Goal: Task Accomplishment & Management: Manage account settings

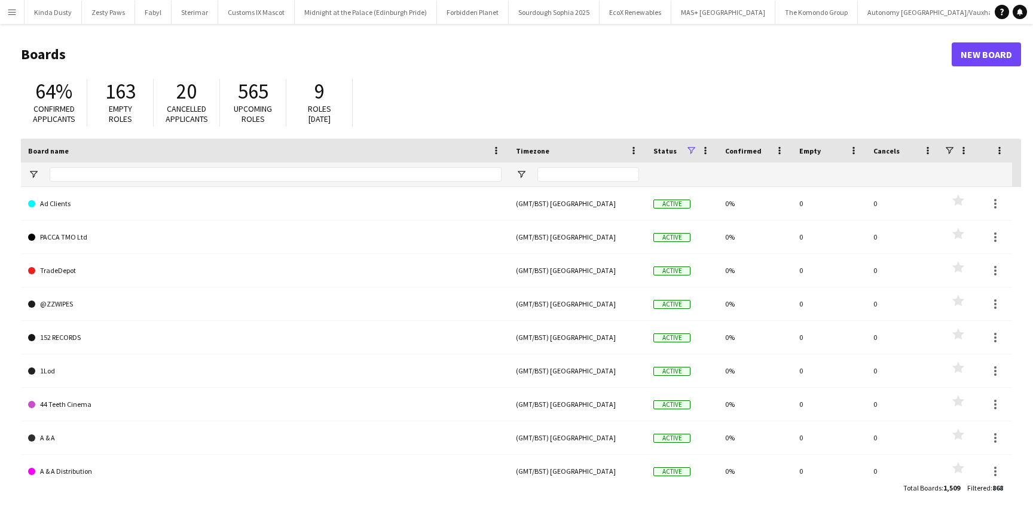
click at [14, 17] on button "Menu" at bounding box center [12, 12] width 24 height 24
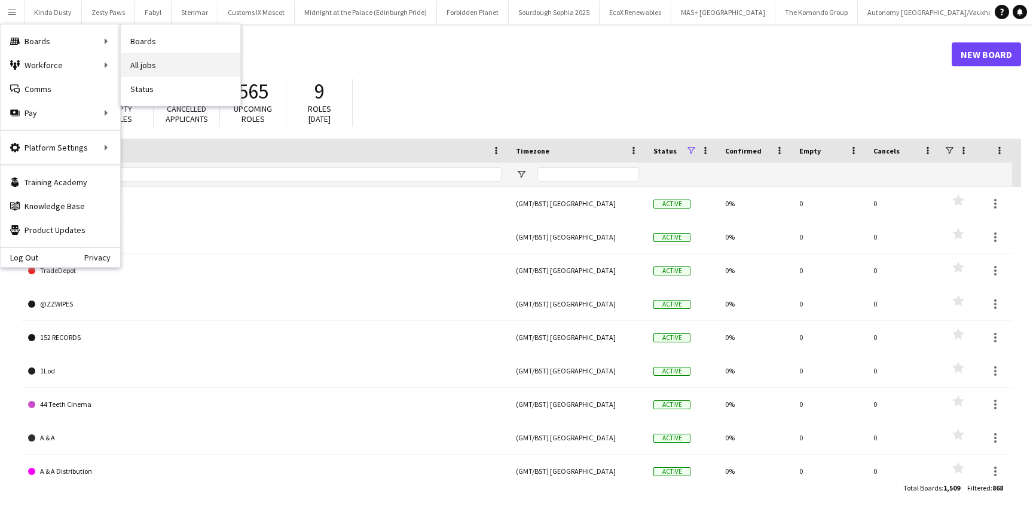
click at [145, 63] on link "All jobs" at bounding box center [181, 65] width 120 height 24
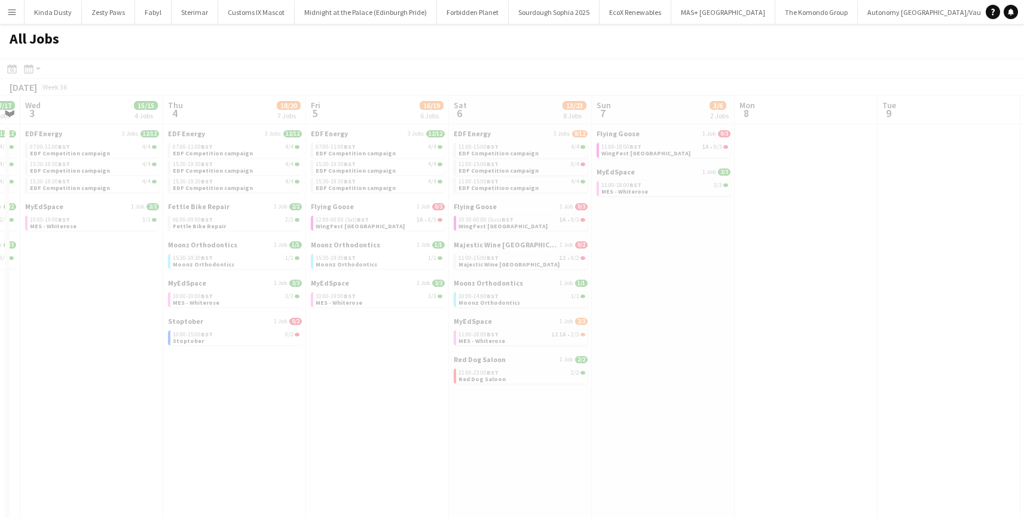
scroll to position [0, 480]
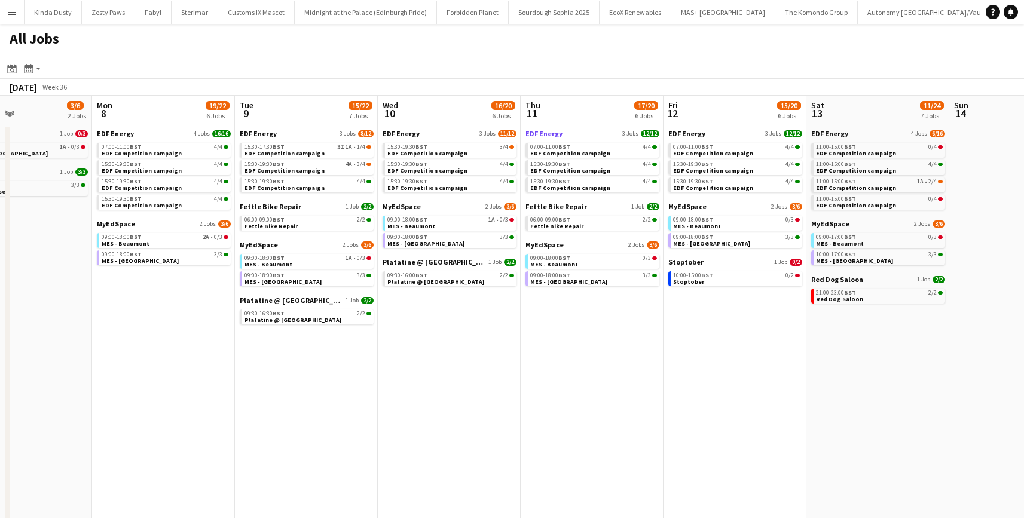
click at [534, 132] on span "EDF Energy" at bounding box center [544, 133] width 37 height 9
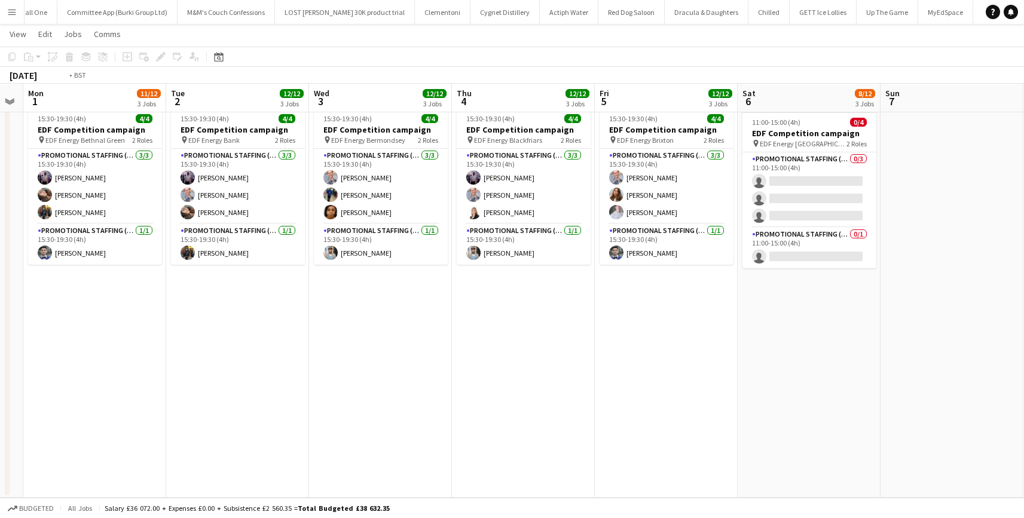
scroll to position [0, 333]
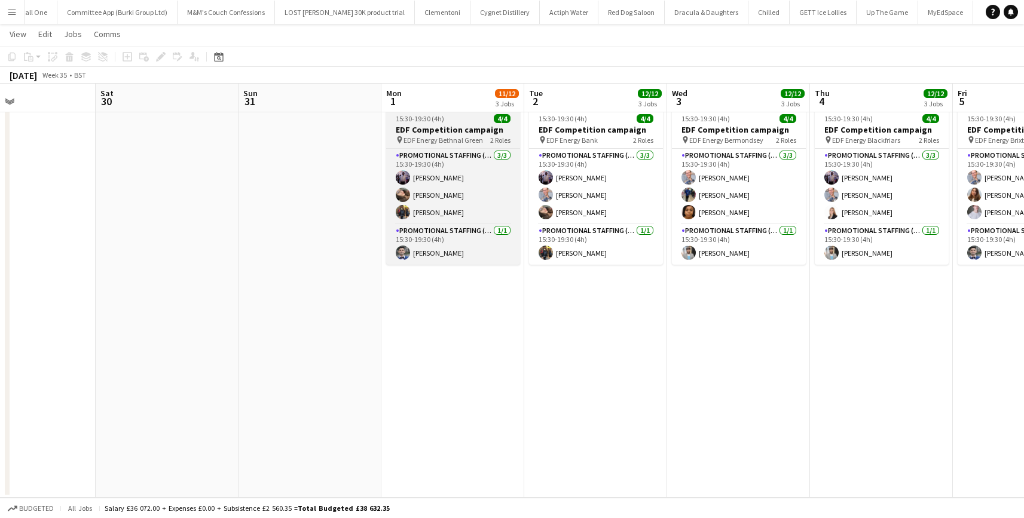
click at [407, 139] on span "EDF Energy Bethnal Green" at bounding box center [444, 140] width 80 height 9
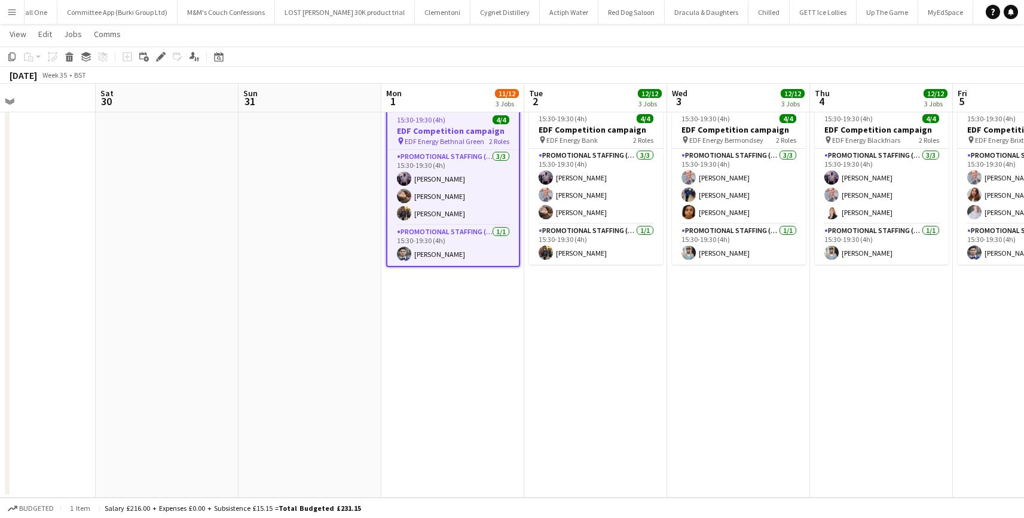
click at [445, 142] on span "EDF Energy Bethnal Green" at bounding box center [445, 141] width 80 height 9
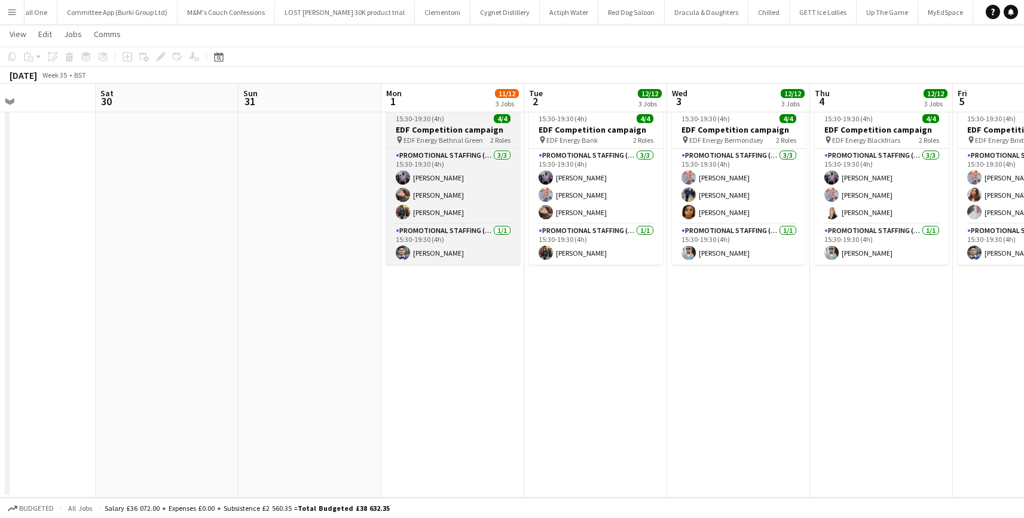
click at [445, 142] on span "EDF Energy Bethnal Green" at bounding box center [444, 140] width 80 height 9
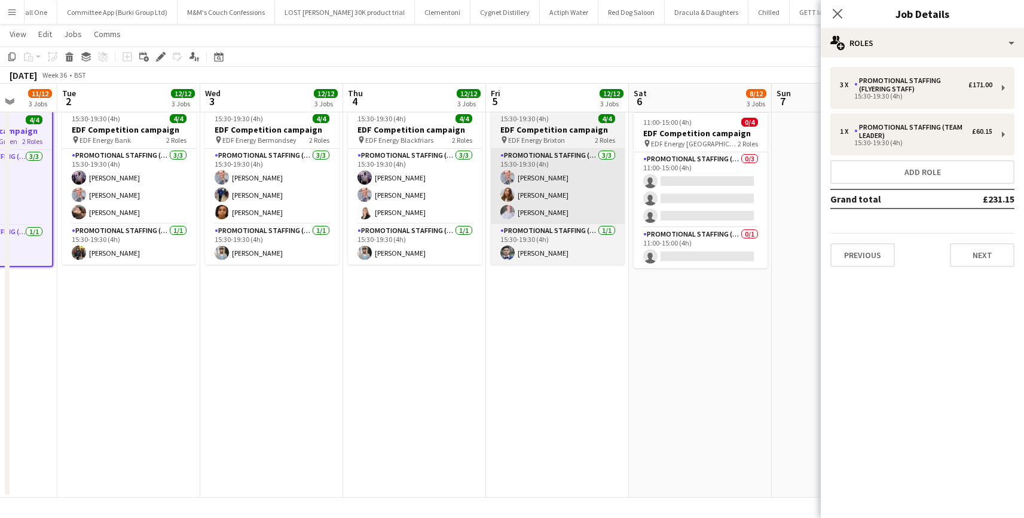
scroll to position [0, 305]
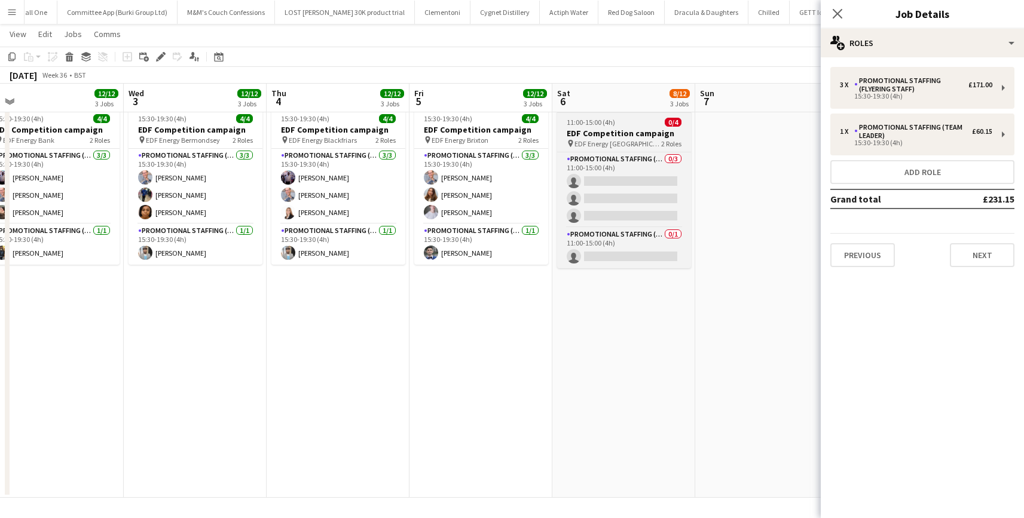
click at [616, 144] on span "EDF Energy [GEOGRAPHIC_DATA]" at bounding box center [618, 143] width 87 height 9
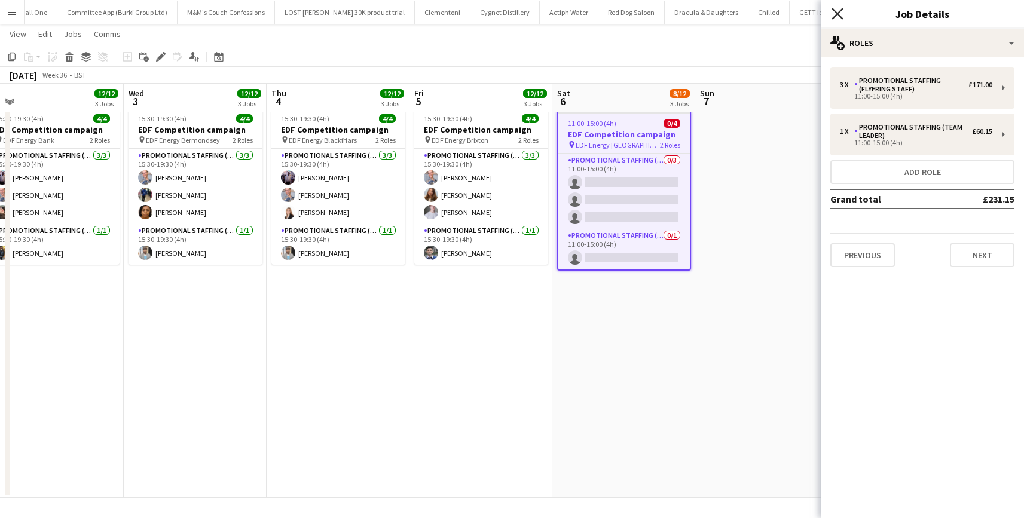
click at [838, 17] on icon "Close pop-in" at bounding box center [837, 13] width 11 height 11
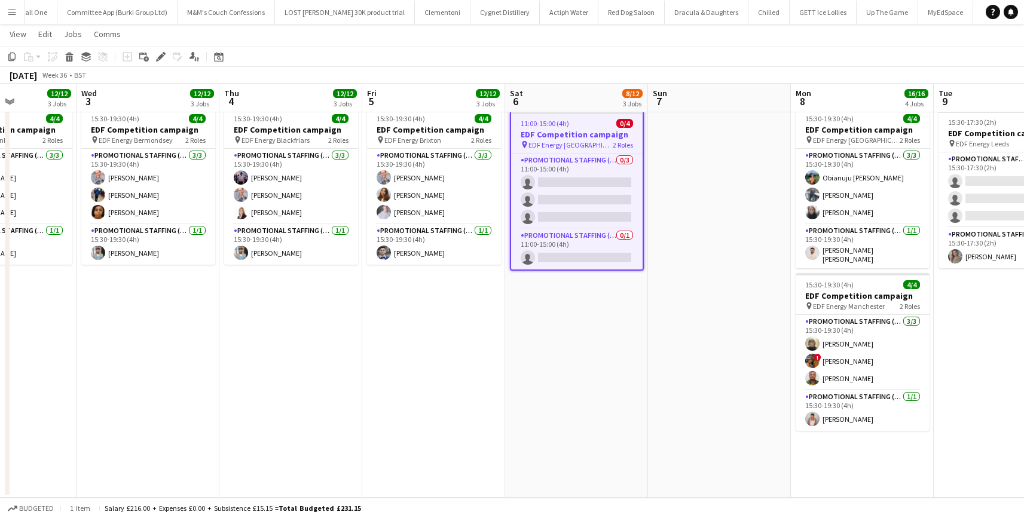
scroll to position [0, 354]
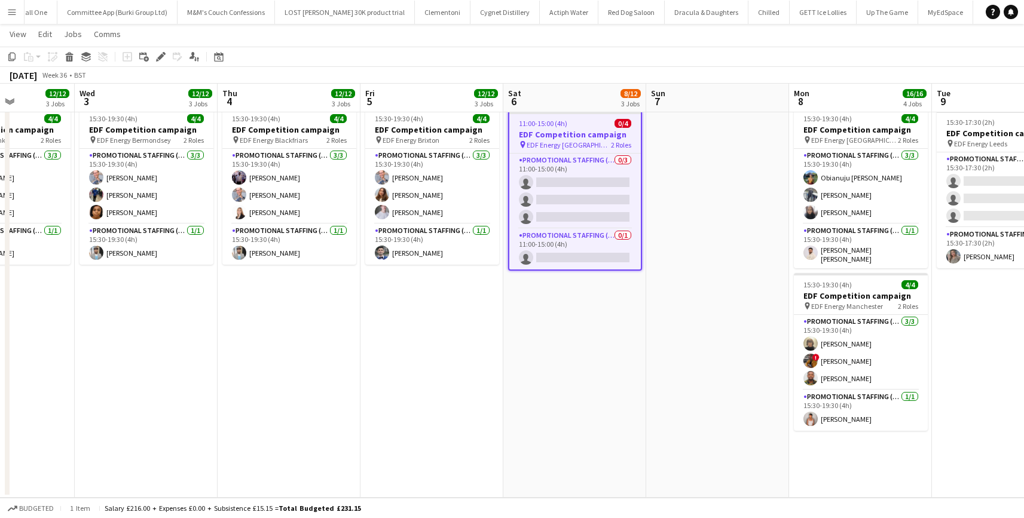
click at [715, 291] on app-date-cell at bounding box center [717, 137] width 143 height 721
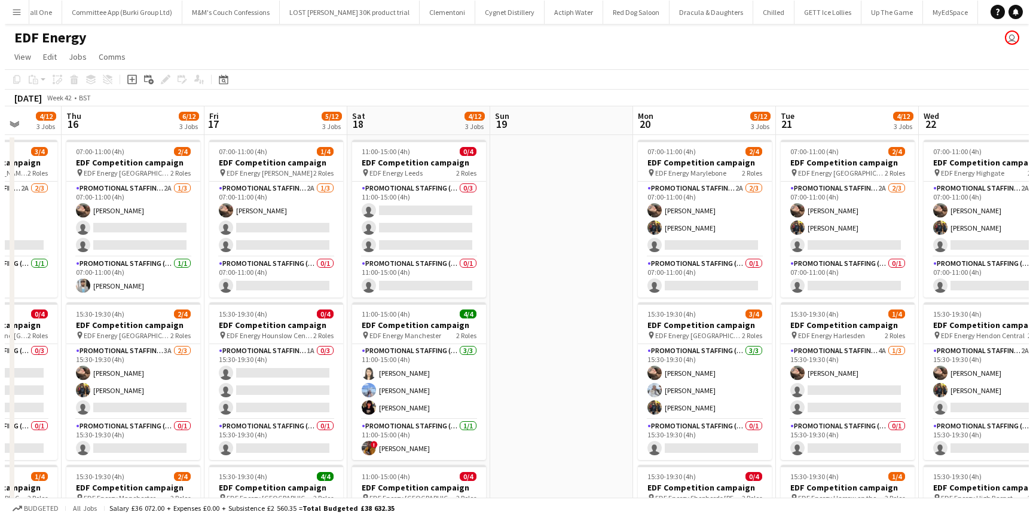
scroll to position [0, 390]
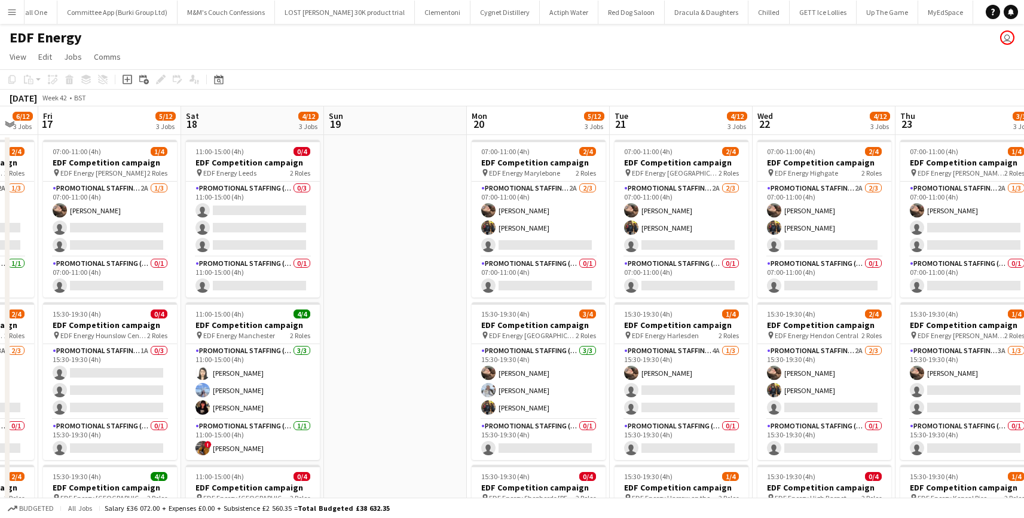
click at [6, 11] on button "Menu" at bounding box center [12, 12] width 24 height 24
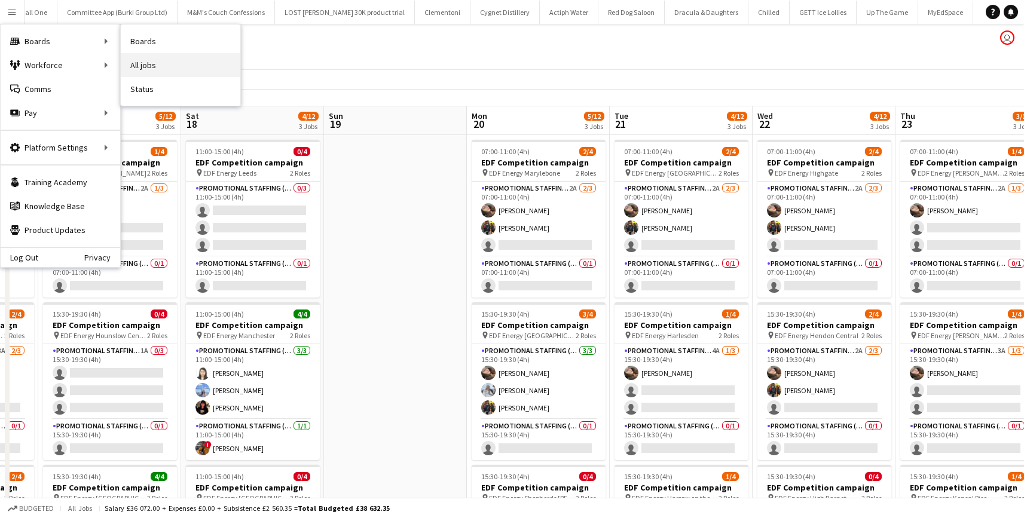
click at [148, 56] on link "All jobs" at bounding box center [181, 65] width 120 height 24
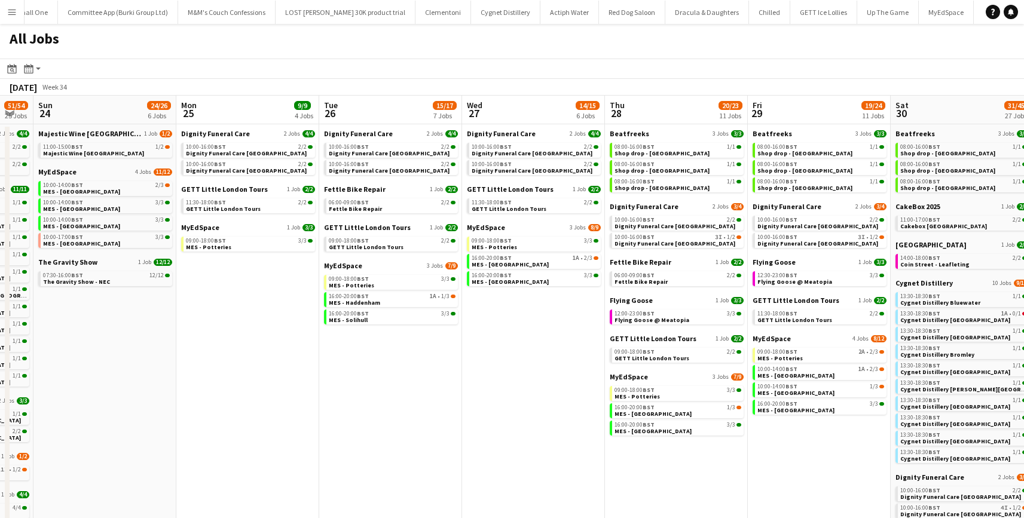
scroll to position [0, 504]
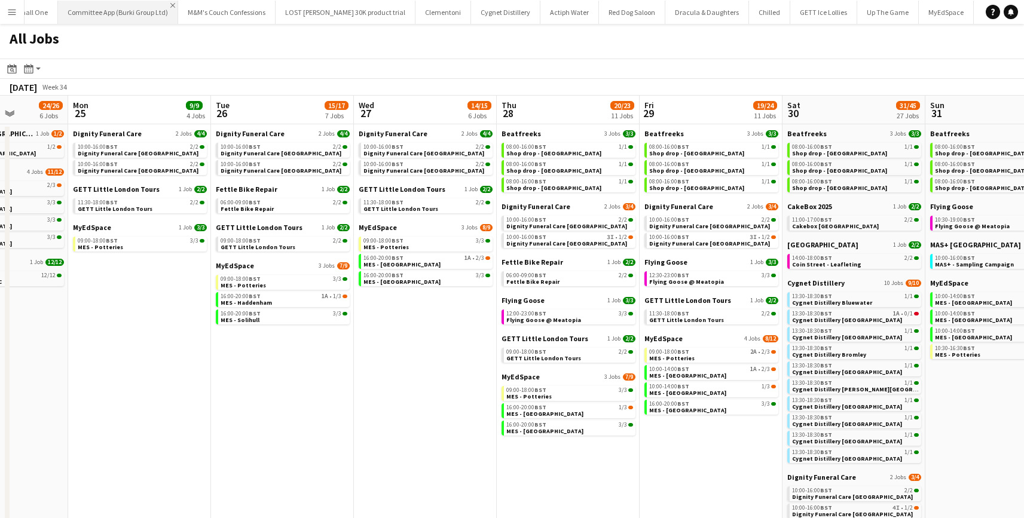
click at [170, 5] on app-icon "Close" at bounding box center [172, 5] width 5 height 5
